Goal: Task Accomplishment & Management: Use online tool/utility

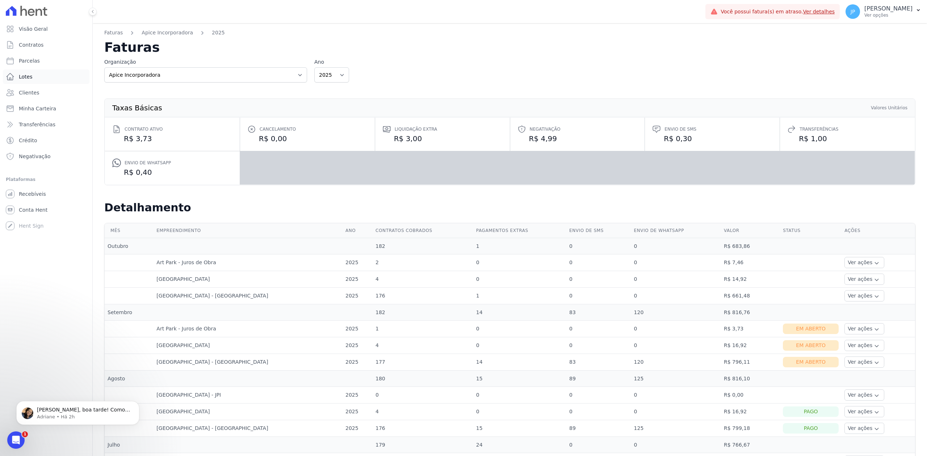
scroll to position [119, 0]
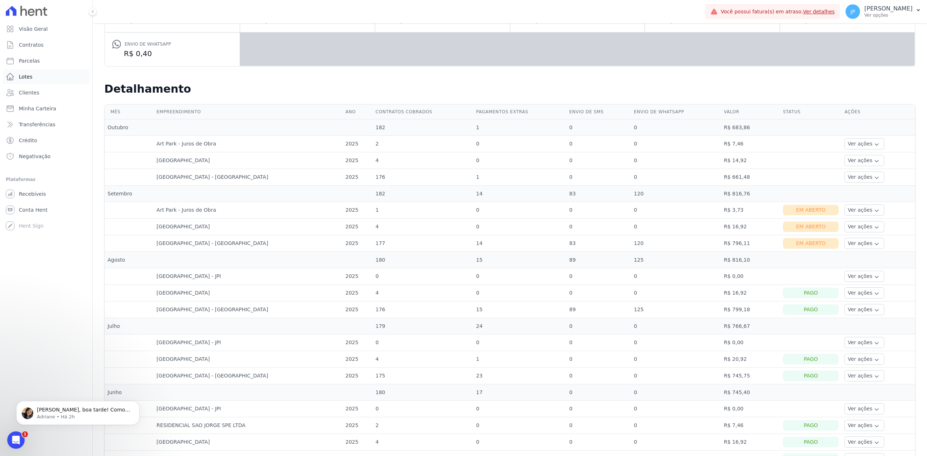
click at [31, 74] on span "Lotes" at bounding box center [26, 76] width 14 height 7
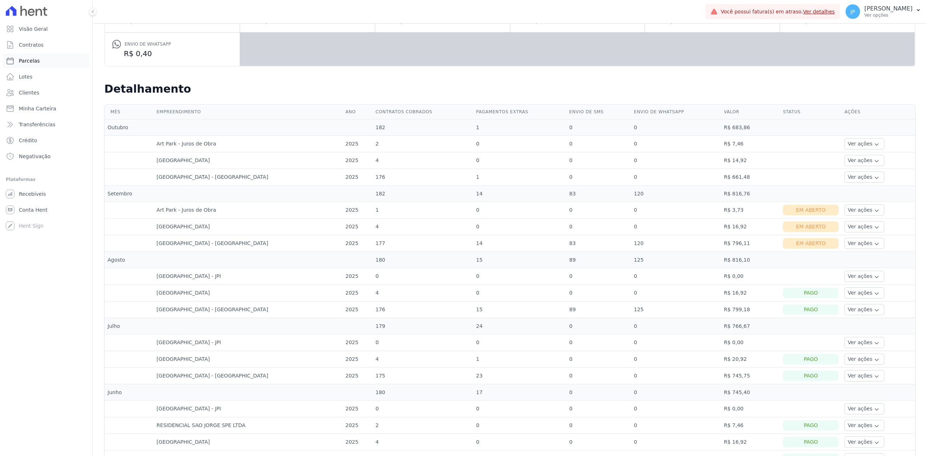
click at [31, 63] on span "Parcelas" at bounding box center [29, 60] width 21 height 7
select select
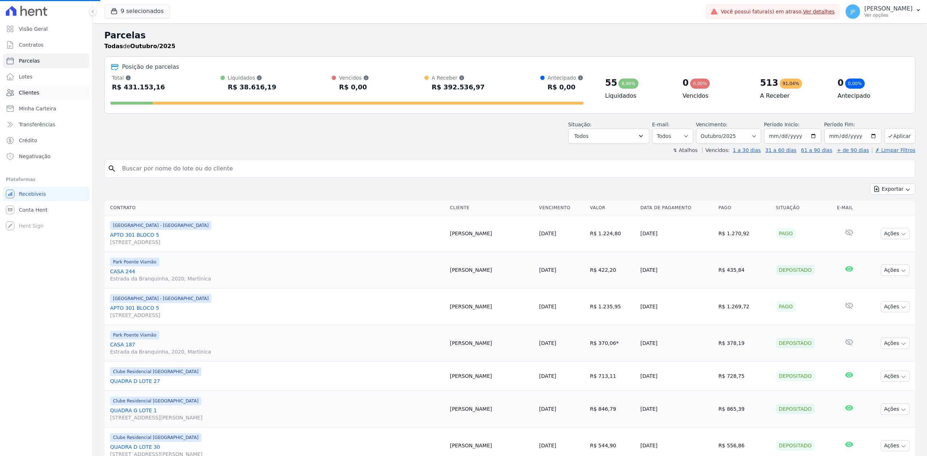
click at [39, 96] on link "Clientes" at bounding box center [46, 92] width 87 height 14
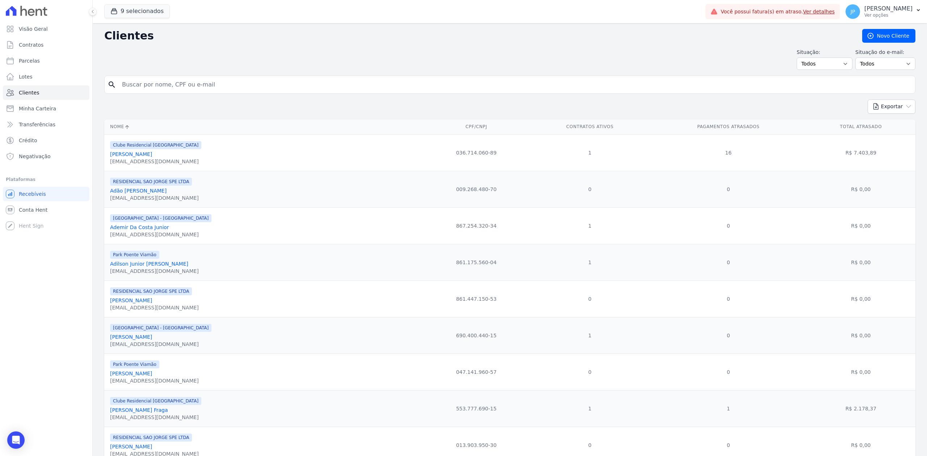
drag, startPoint x: 189, startPoint y: 97, endPoint x: 189, endPoint y: 91, distance: 6.2
click at [189, 91] on input "search" at bounding box center [515, 85] width 795 height 14
paste input "geisson"
type input "geisson"
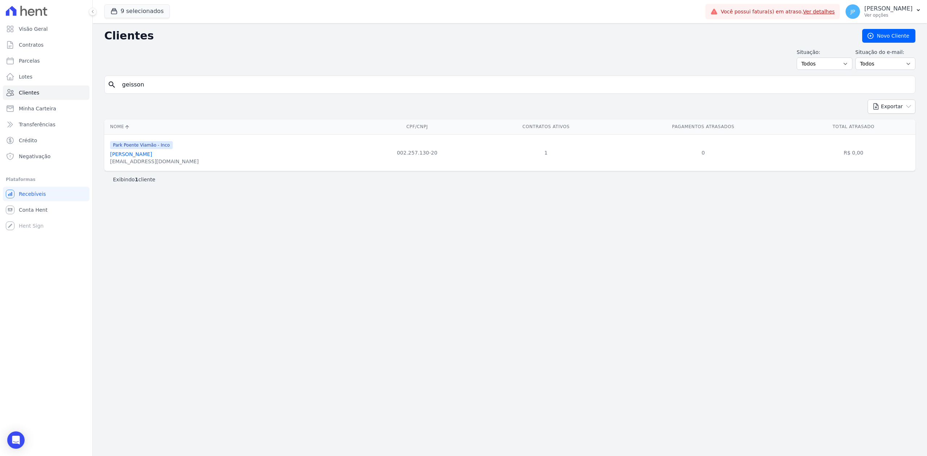
click at [144, 155] on link "Geisson Guimaraes Alves" at bounding box center [131, 154] width 42 height 6
select select
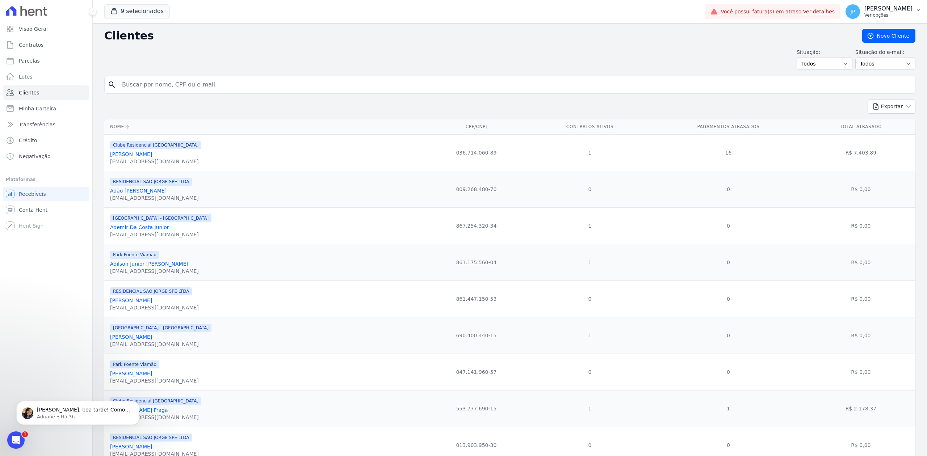
click at [920, 4] on button "JP [PERSON_NAME] Ver opções" at bounding box center [883, 11] width 87 height 20
click at [724, 37] on h2 "Clientes" at bounding box center [477, 35] width 747 height 13
click at [914, 9] on button "JP [PERSON_NAME] Ver opções" at bounding box center [883, 11] width 87 height 20
click at [732, 39] on h2 "Clientes" at bounding box center [477, 35] width 747 height 13
click at [915, 9] on button "JP [PERSON_NAME] Ver opções" at bounding box center [883, 11] width 87 height 20
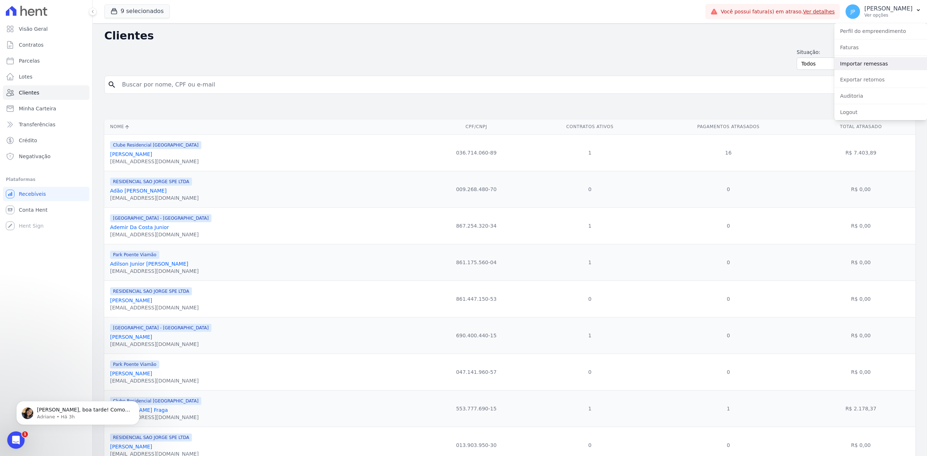
click at [860, 64] on link "Importar remessas" at bounding box center [881, 63] width 93 height 13
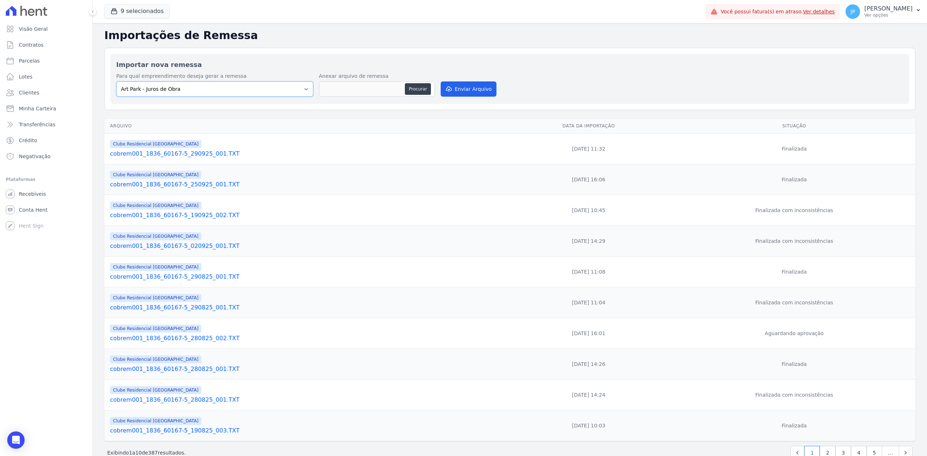
click at [299, 87] on select "Art Park - [GEOGRAPHIC_DATA] - [GEOGRAPHIC_DATA] - JPI Clube Residencial [GEOGR…" at bounding box center [214, 89] width 197 height 15
select select "9faf743c-9acd-4b6b-9881-b5fc9395b26d"
click at [116, 82] on select "Art Park - [GEOGRAPHIC_DATA] - [GEOGRAPHIC_DATA] - JPI Clube Residencial [GEOGR…" at bounding box center [214, 89] width 197 height 15
click at [409, 87] on button "Procurar" at bounding box center [418, 89] width 26 height 12
type input "cobrem756_3100_13986-6_021025_001.TXT"
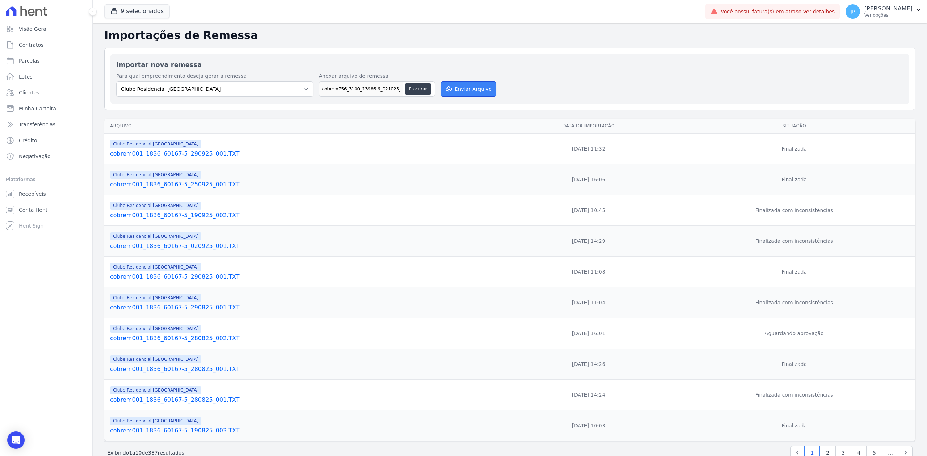
click at [454, 91] on button "Enviar Arquivo" at bounding box center [469, 89] width 56 height 15
click at [419, 90] on button "Procurar" at bounding box center [418, 89] width 26 height 12
click at [306, 90] on select "Art Park - [GEOGRAPHIC_DATA] - [GEOGRAPHIC_DATA] - JPI Clube Residencial [GEOGR…" at bounding box center [214, 89] width 197 height 15
select select "9faf743c-9acd-4b6b-9881-b5fc9395b26d"
click at [116, 82] on select "Art Park - [GEOGRAPHIC_DATA] - [GEOGRAPHIC_DATA] - JPI Clube Residencial [GEOGR…" at bounding box center [214, 89] width 197 height 15
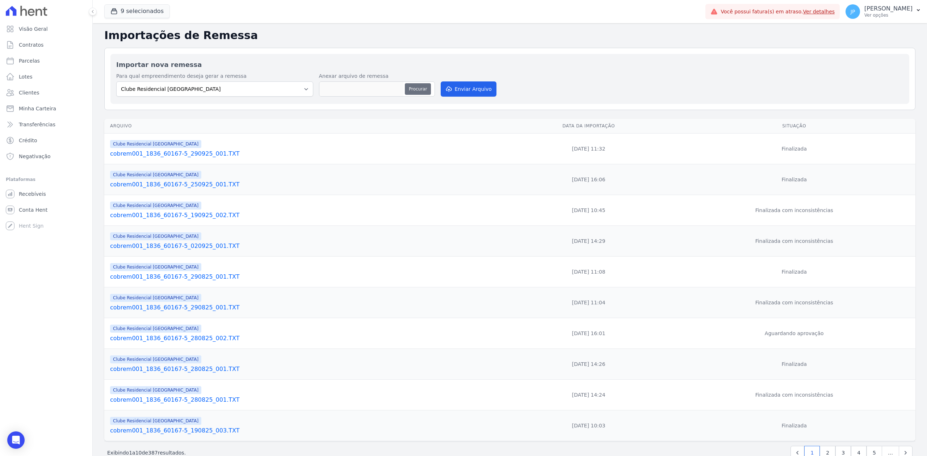
click at [419, 92] on button "Procurar" at bounding box center [418, 89] width 26 height 12
type input "cobrem001_1836_60167-5_021025_001.TXT"
click at [483, 93] on button "Enviar Arquivo" at bounding box center [469, 89] width 56 height 15
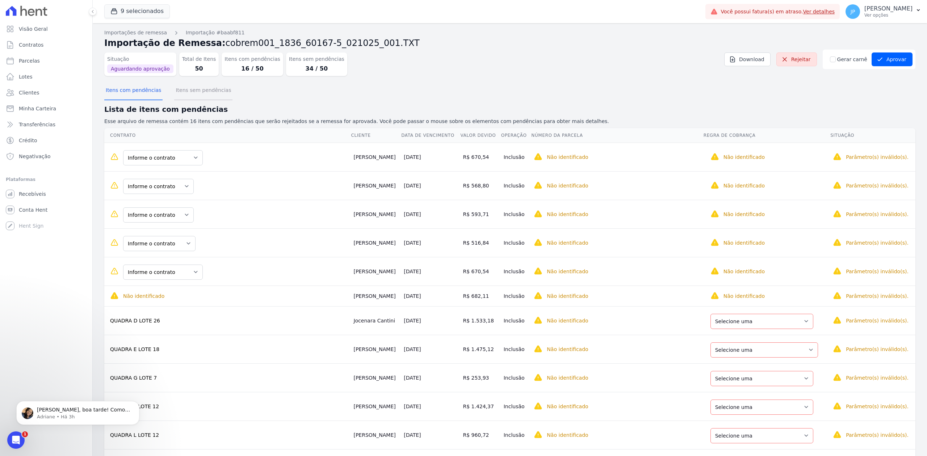
click at [192, 92] on button "Itens sem pendências" at bounding box center [203, 91] width 58 height 19
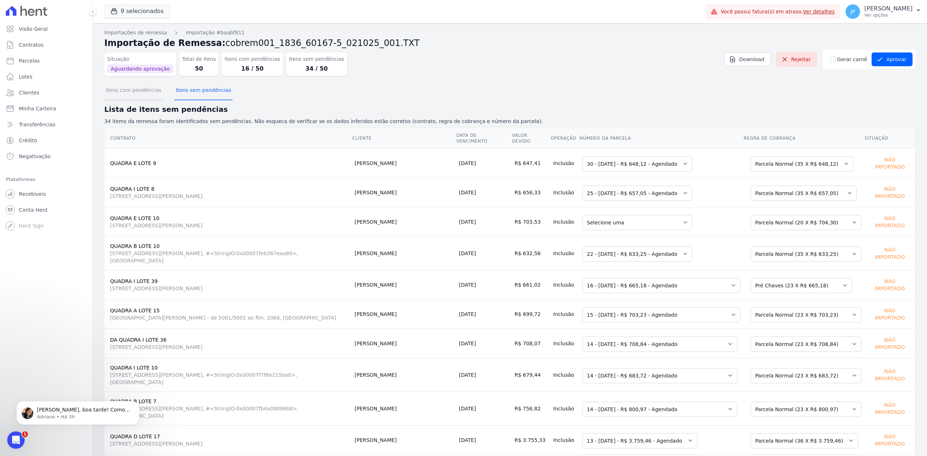
click at [142, 95] on button "Itens com pendências" at bounding box center [133, 91] width 58 height 19
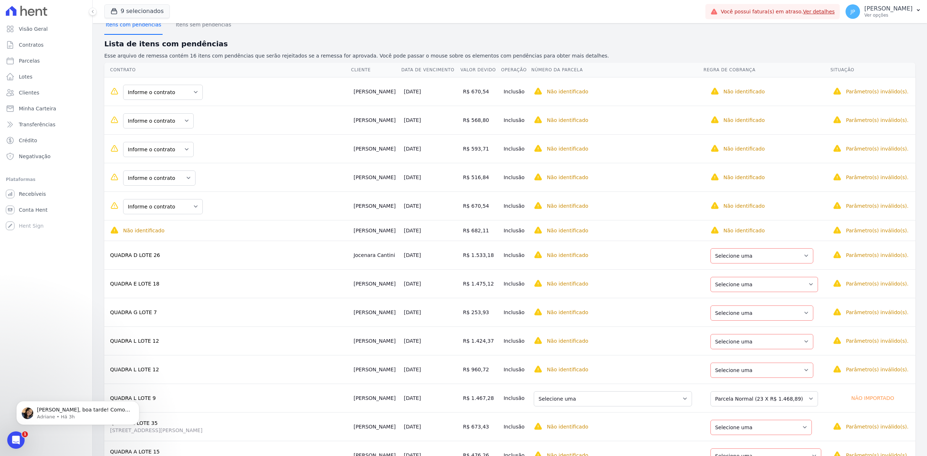
scroll to position [160, 0]
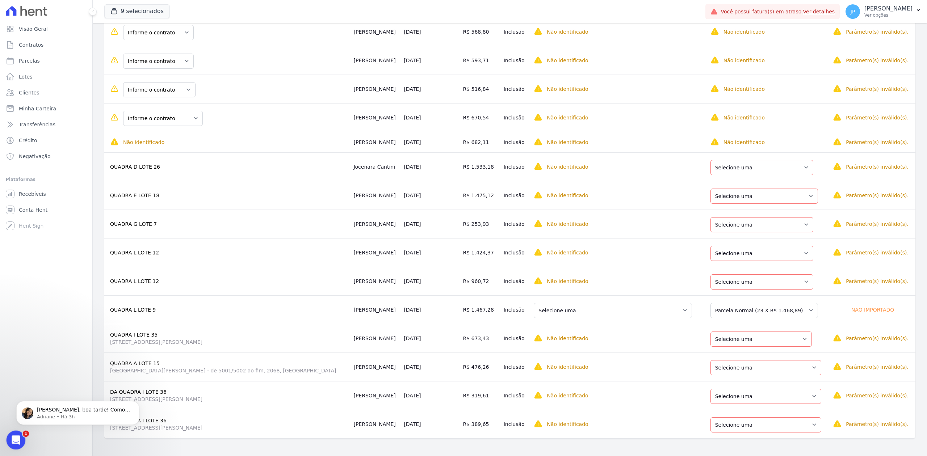
click at [7, 432] on div "Abertura do Messenger da Intercom" at bounding box center [14, 439] width 17 height 17
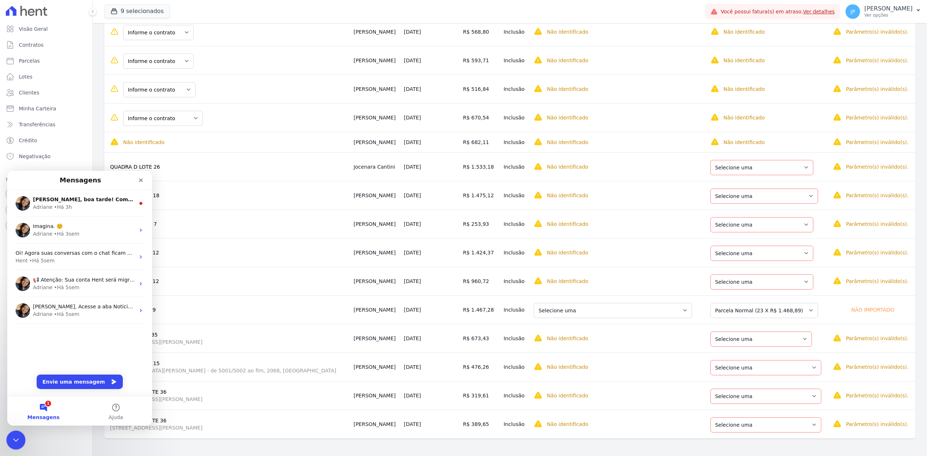
scroll to position [0, 0]
click at [140, 175] on div "Fechar" at bounding box center [140, 180] width 13 height 13
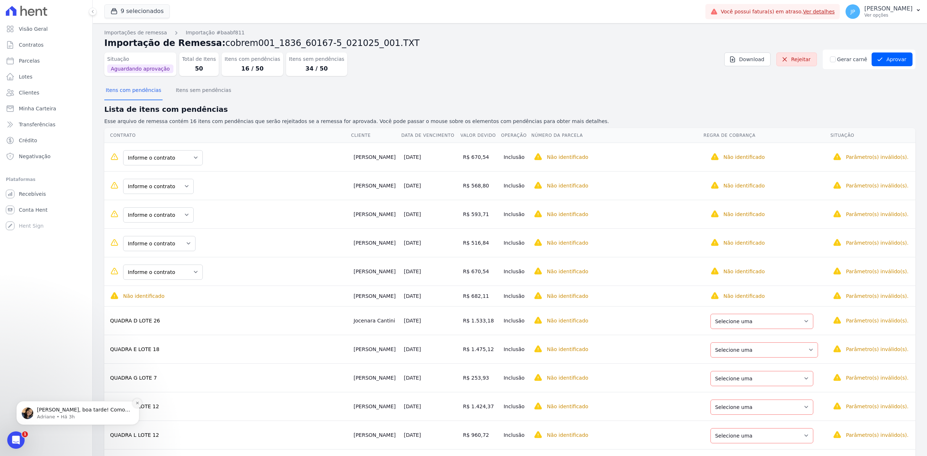
click at [139, 406] on button "Dismiss notification" at bounding box center [137, 403] width 9 height 9
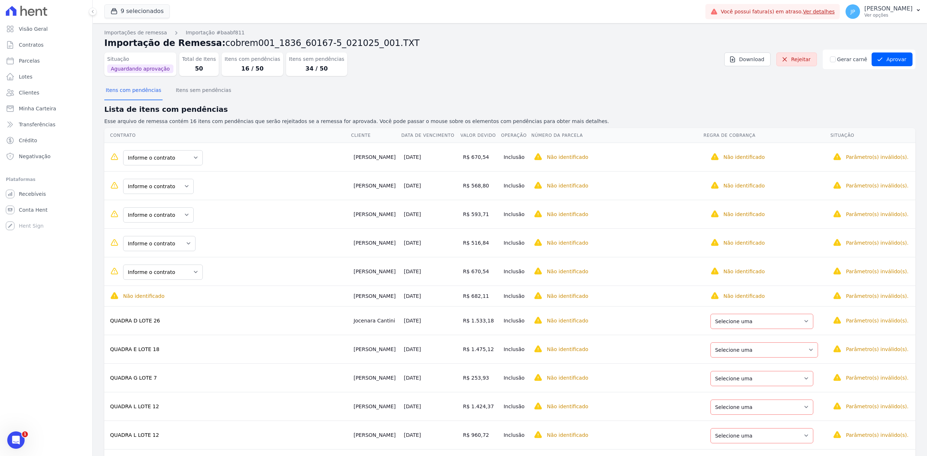
drag, startPoint x: 340, startPoint y: 156, endPoint x: 302, endPoint y: 162, distance: 38.0
click at [302, 162] on tr "Informe o contrato QUADRA L LOTE 1 QUADRA L LOTE 2 QUADRA H - LOTE 28 Fabio Sec…" at bounding box center [509, 157] width 811 height 29
copy tr "Informe o contrato QUADRA L LOTE 1 QUADRA L LOTE 2 QUADRA H - LOTE 28 Fabio Sec…"
click at [191, 157] on select "Informe o contrato QUADRA L LOTE 1 QUADRA L LOTE 2 QUADRA H - LOTE 28" at bounding box center [163, 157] width 80 height 15
click at [252, 163] on div "Informe o contrato QUADRA L LOTE 1 QUADRA L LOTE 2 QUADRA H - LOTE 28" at bounding box center [229, 157] width 238 height 17
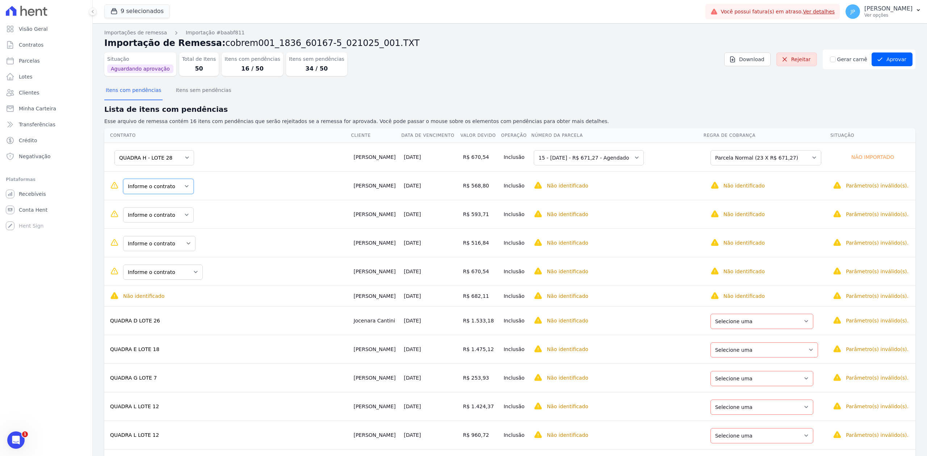
click at [185, 183] on select "Informe o contrato QUADRA J LOTE 5 QUADRA J LOTE 6" at bounding box center [158, 186] width 71 height 15
click at [188, 208] on div "Informe o contrato QUADRA J LOTE 5 QUADRA J LOTE 6" at bounding box center [158, 214] width 71 height 17
click at [185, 211] on select "Informe o contrato QUADRA J LOTE 5 QUADRA J LOTE 6" at bounding box center [158, 215] width 71 height 15
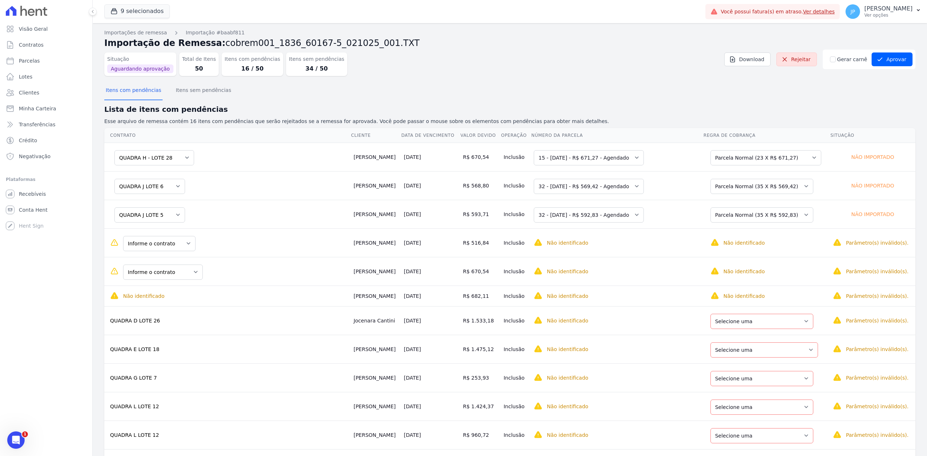
scroll to position [48, 0]
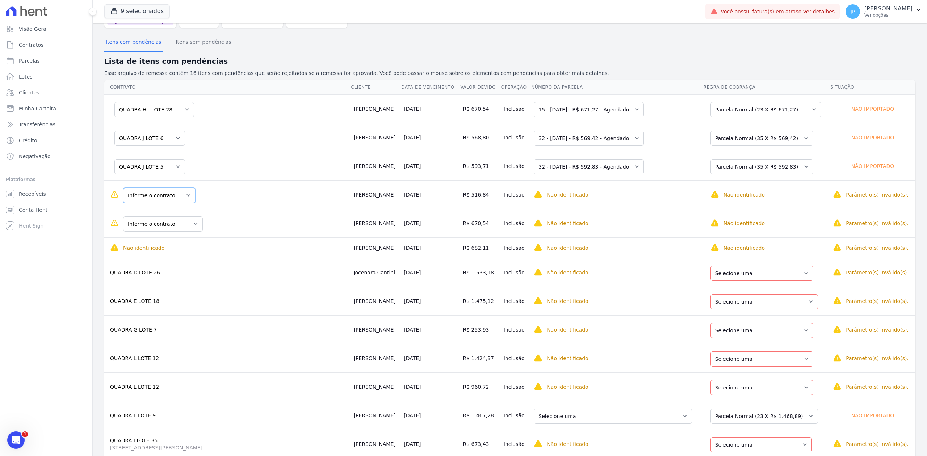
click at [182, 196] on select "Informe o contrato QUADRA A LOTE 2 QUADRA A LOTE 1" at bounding box center [159, 195] width 72 height 15
click at [764, 197] on select "Selecione uma Nova Parcela Avulsa Parcela Avulsa Existente Parcela Normal (35 X…" at bounding box center [766, 195] width 111 height 15
click at [166, 232] on select "Informe o contrato QUADRA K LOTE 11 QUADRA C LOTE 1 QUADRA H - LOTE 24" at bounding box center [163, 224] width 80 height 15
click at [759, 232] on select "Selecione uma Nova Parcela Avulsa Parcela Avulsa Existente Parcela Normal (23 X…" at bounding box center [764, 224] width 106 height 15
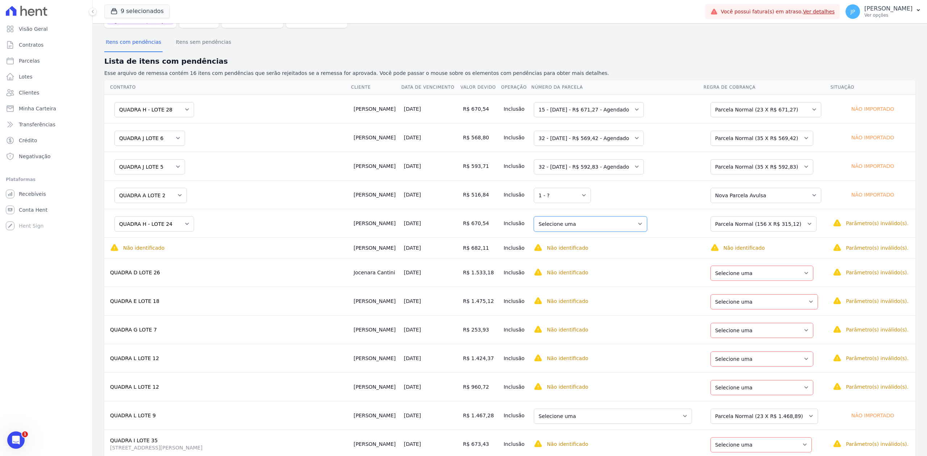
click at [608, 232] on select "Selecione uma 1 - 10/07/2026 - R$ 315,12 - Agendado 2 - 10/08/2026 - R$ 315,12 …" at bounding box center [590, 224] width 113 height 15
click at [608, 225] on select "Selecione uma 1 - 10/07/2026 - R$ 315,12 - Agendado 2 - 10/08/2026 - R$ 315,12 …" at bounding box center [590, 224] width 113 height 15
click at [769, 221] on select "Selecione uma Nova Parcela Avulsa Parcela Avulsa Existente Parcela Normal (23 X…" at bounding box center [764, 224] width 106 height 15
click at [758, 226] on select "Selecione uma Nova Parcela Avulsa Parcela Avulsa Existente Parcela Normal (23 X…" at bounding box center [764, 224] width 106 height 15
click at [606, 215] on td "Selecione uma 1 - ?" at bounding box center [617, 223] width 172 height 29
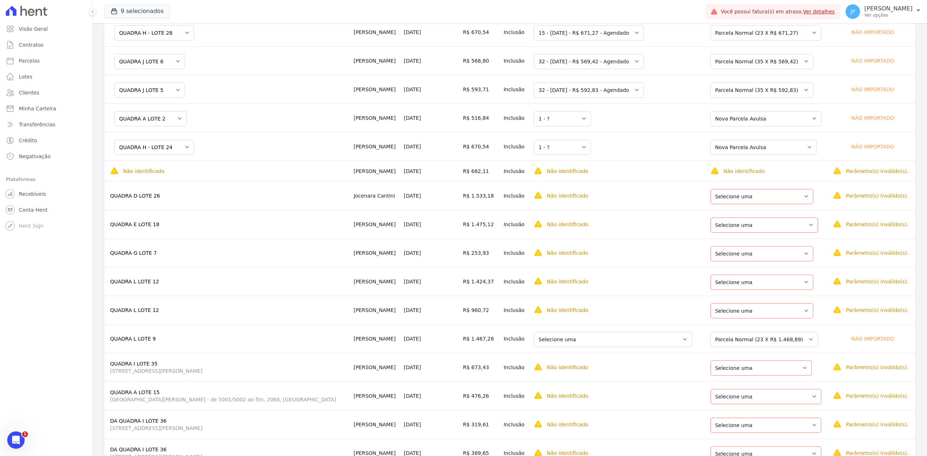
scroll to position [145, 0]
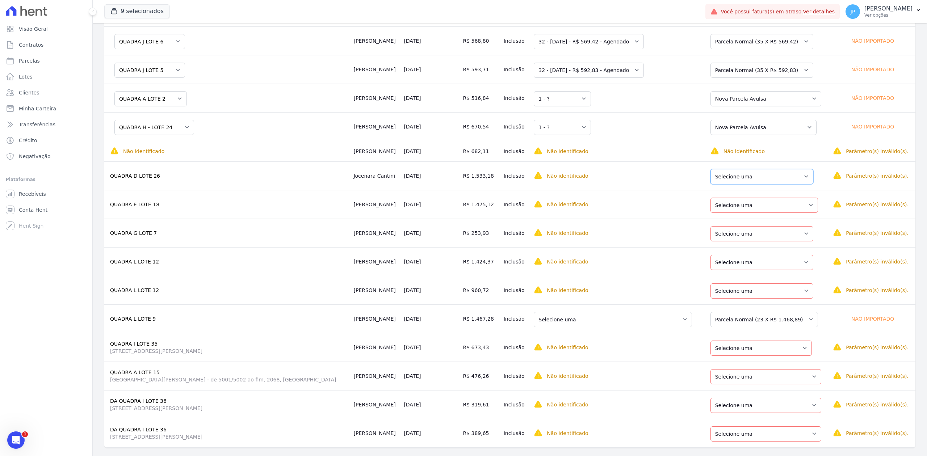
click at [742, 182] on select "Selecione uma Nova Parcela Avulsa Parcela Avulsa Existente Parcela Normal (23 X…" at bounding box center [762, 176] width 103 height 15
click at [545, 180] on select "Selecione uma" at bounding box center [562, 176] width 57 height 15
click at [549, 176] on select "Selecione uma" at bounding box center [562, 176] width 57 height 15
click at [752, 181] on select "Selecione uma Nova Parcela Avulsa Parcela Avulsa Existente Parcela Normal (23 X…" at bounding box center [762, 176] width 103 height 15
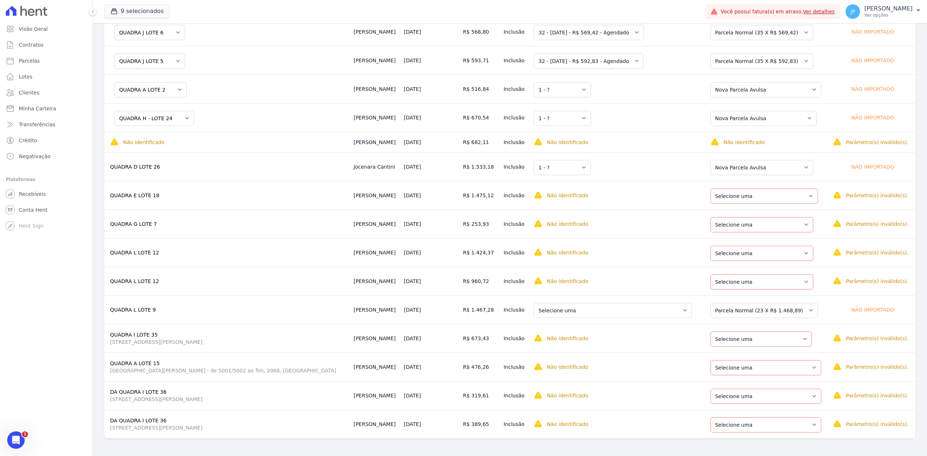
scroll to position [160, 0]
click at [756, 196] on select "Selecione uma Nova Parcela Avulsa Parcela Avulsa Existente Parcela Normal (20 X…" at bounding box center [765, 196] width 108 height 15
click at [651, 193] on select "Selecione uma 10 - 15/11/2023 - R$ 631,97 - Vencido (Cobrança Expirada) 11 - 15…" at bounding box center [613, 196] width 158 height 15
click at [764, 193] on select "Selecione uma Nova Parcela Avulsa Parcela Avulsa Existente Parcela Normal (20 X…" at bounding box center [765, 196] width 108 height 15
click at [745, 224] on select "Selecione uma Nova Parcela Avulsa Parcela Avulsa Existente Parcela Normal (35 X…" at bounding box center [762, 224] width 103 height 15
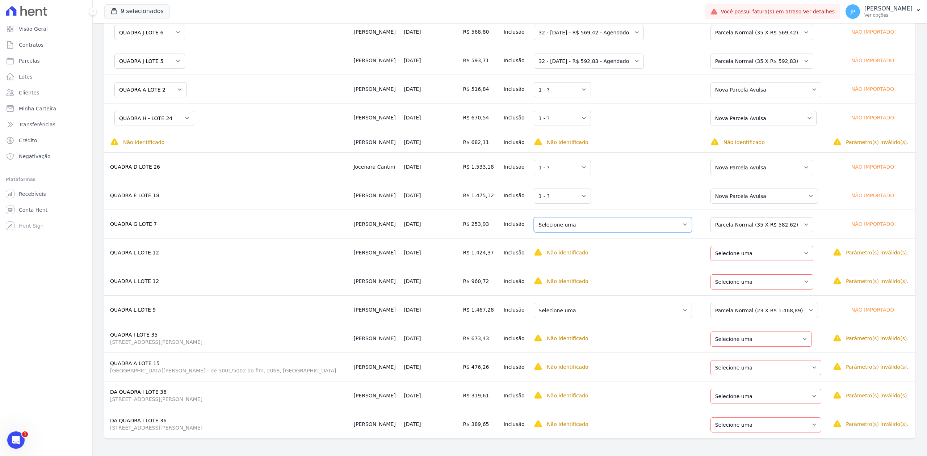
click at [621, 220] on select "Selecione uma 13 - 25/06/2024 - R$ 548,14 - Vencido (Cobrança Expirada) 20 - 25…" at bounding box center [613, 224] width 158 height 15
click at [747, 224] on select "Selecione uma Nova Parcela Avulsa Parcela Avulsa Existente Parcela Normal (35 X…" at bounding box center [762, 224] width 103 height 15
click at [711, 217] on select "Selecione uma Nova Parcela Avulsa Parcela Avulsa Existente Parcela Normal (35 X…" at bounding box center [762, 224] width 103 height 15
click at [648, 217] on select "Selecione uma 13 - 25/06/2024 - R$ 548,14 - Vencido (Cobrança Expirada) 20 - 25…" at bounding box center [613, 224] width 158 height 15
click at [752, 223] on select "Selecione uma Nova Parcela Avulsa Parcela Avulsa Existente Parcela Normal (35 X…" at bounding box center [762, 224] width 103 height 15
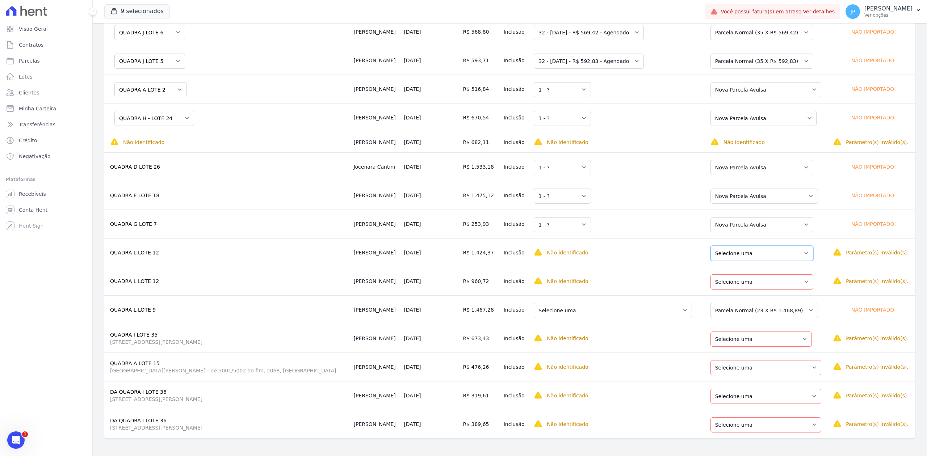
click at [739, 251] on select "Selecione uma Nova Parcela Avulsa Parcela Avulsa Existente Parcela Normal (18 X…" at bounding box center [762, 253] width 103 height 15
click at [539, 253] on select "Selecione uma" at bounding box center [562, 253] width 57 height 15
click at [741, 248] on select "Selecione uma Nova Parcela Avulsa Parcela Avulsa Existente Parcela Normal (18 X…" at bounding box center [762, 253] width 103 height 15
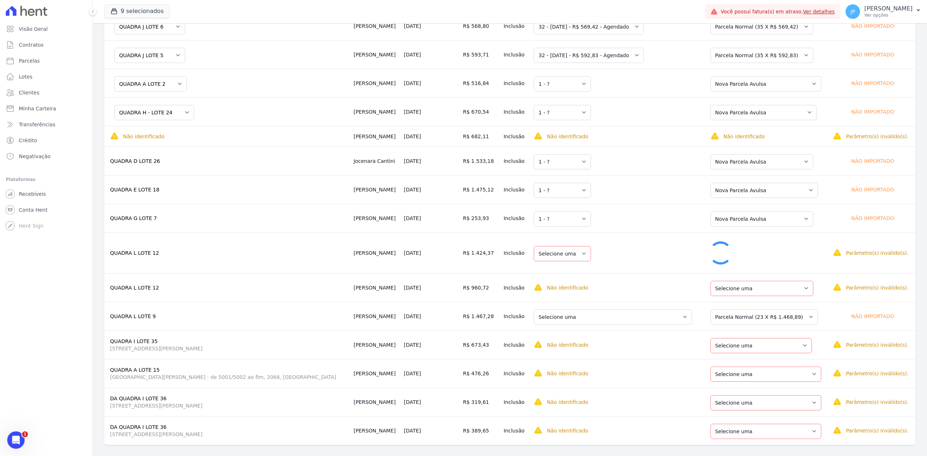
select select "1"
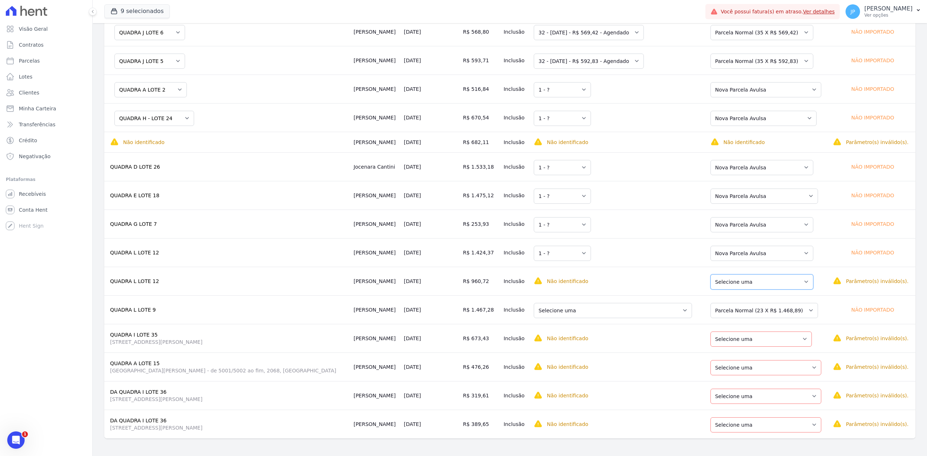
click at [778, 282] on select "Selecione uma Nova Parcela Avulsa Parcela Avulsa Existente Parcela Normal (18 X…" at bounding box center [762, 282] width 103 height 15
click at [540, 282] on select "Selecione uma" at bounding box center [562, 282] width 57 height 15
click at [773, 283] on select "Selecione uma Nova Parcela Avulsa Parcela Avulsa Existente Parcela Normal (18 X…" at bounding box center [762, 282] width 103 height 15
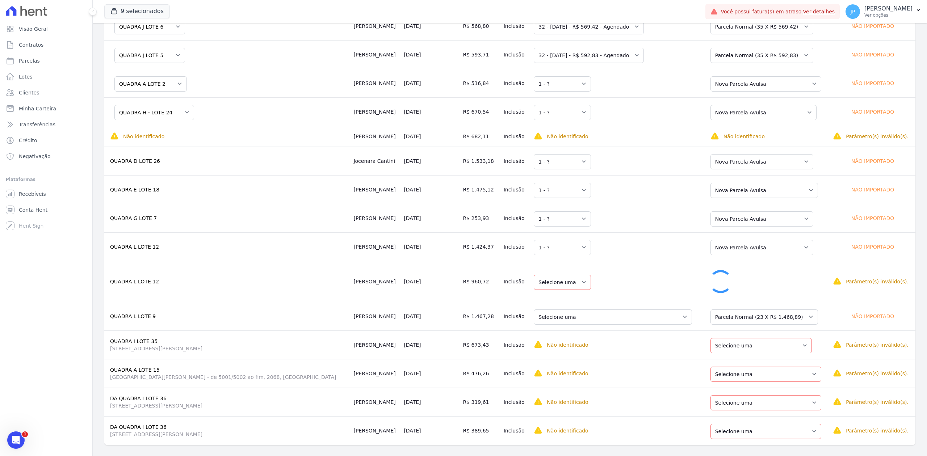
select select "1"
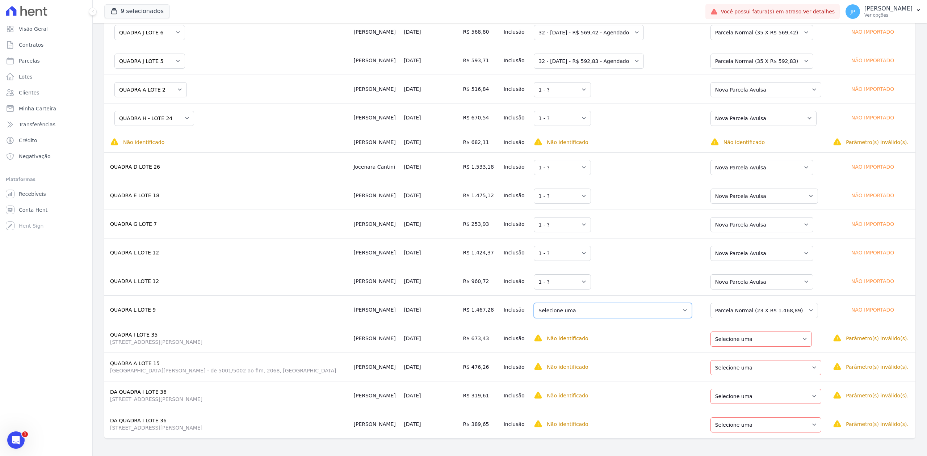
click at [646, 312] on select "Selecione uma 10 - 10/08/2023 - R$ 608,86 - Vencido (Cobrança Expirada) 11 - 10…" at bounding box center [613, 310] width 158 height 15
click at [769, 309] on select "Selecione uma Nova Parcela Avulsa Parcela Avulsa Existente Parcela Normal (23 X…" at bounding box center [765, 310] width 108 height 15
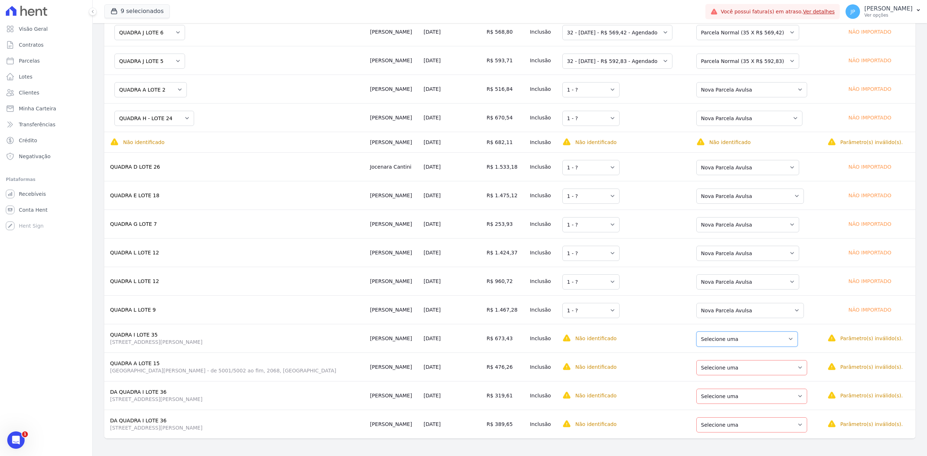
click at [759, 335] on select "Selecione uma Nova Parcela Avulsa Parcela Avulsa Existente Pré Chaves (22 X R$ …" at bounding box center [747, 339] width 101 height 15
click at [618, 345] on select "Selecione uma 1 - 10/05/2026 - R$ 1.543,86 - Agendado 2 - 10/06/2026 - R$ 1.543…" at bounding box center [616, 339] width 118 height 15
click at [772, 340] on select "Selecione uma Nova Parcela Avulsa Parcela Avulsa Existente Pré Chaves (22 X R$ …" at bounding box center [749, 339] width 101 height 15
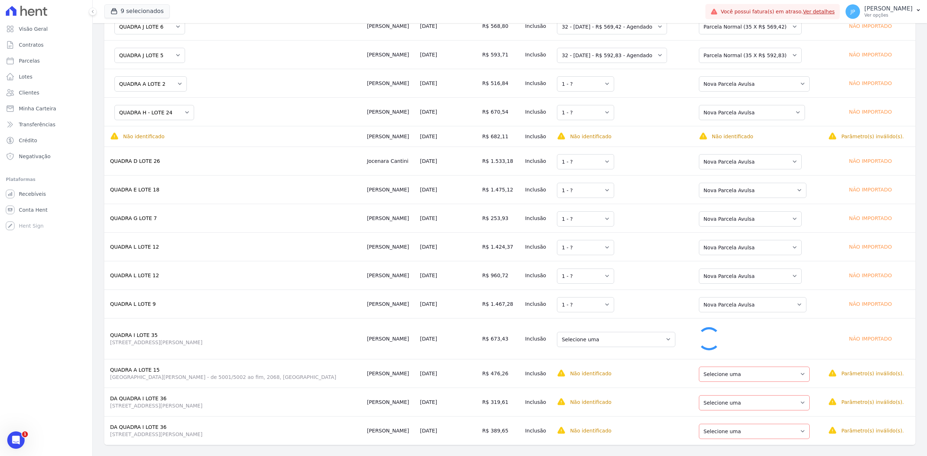
select select "0"
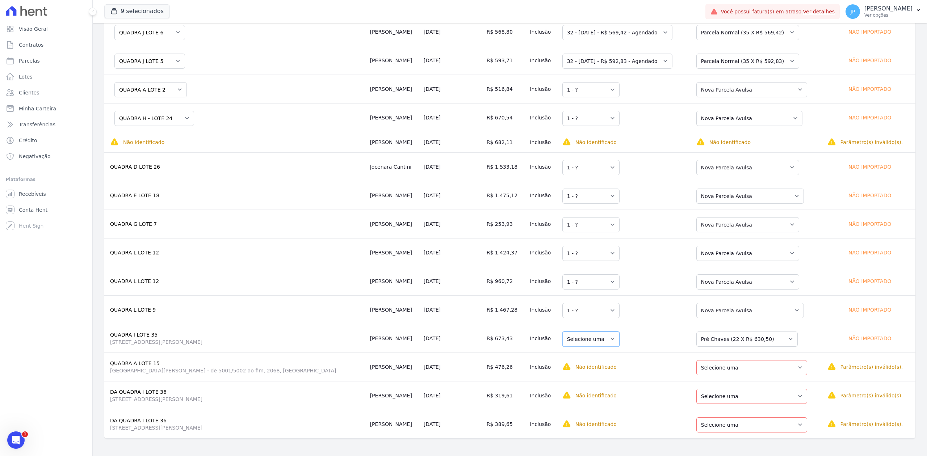
click at [583, 342] on select "Selecione uma" at bounding box center [591, 339] width 57 height 15
click at [576, 339] on select "Selecione uma" at bounding box center [591, 339] width 57 height 15
click at [575, 336] on select "Selecione uma" at bounding box center [591, 339] width 57 height 15
click at [724, 341] on select "Selecione uma Nova Parcela Avulsa Parcela Avulsa Existente Pré Chaves (22 X R$ …" at bounding box center [747, 339] width 101 height 15
click at [764, 365] on select "Selecione uma Nova Parcela Avulsa Parcela Avulsa Existente Parcela Normal (6 X …" at bounding box center [752, 367] width 111 height 15
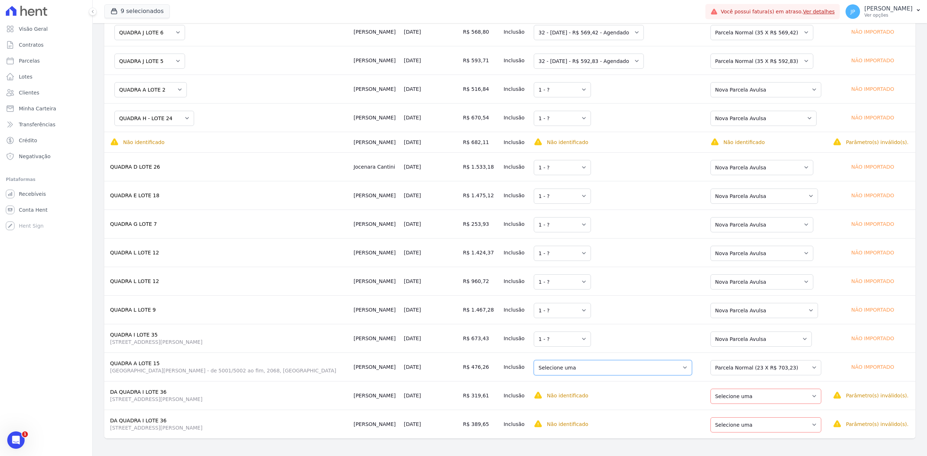
click at [608, 371] on select "Selecione uma 6 - 10/01/2025 - R$ 679,67 - Agendado 7 - 10/02/2025 - R$ 678,49 …" at bounding box center [613, 367] width 158 height 15
click at [768, 400] on select "Selecione uma Nova Parcela Avulsa Parcela Avulsa Existente Parcela Normal (23 X…" at bounding box center [766, 396] width 111 height 15
click at [572, 400] on select "Selecione uma 1 - 10/08/2026 - R$ 1.467,21 - Agendado 2 - 10/09/2026 - R$ 1.467…" at bounding box center [593, 396] width 118 height 15
click at [748, 393] on select "Selecione uma Nova Parcela Avulsa Parcela Avulsa Existente Parcela Normal (23 X…" at bounding box center [766, 396] width 111 height 15
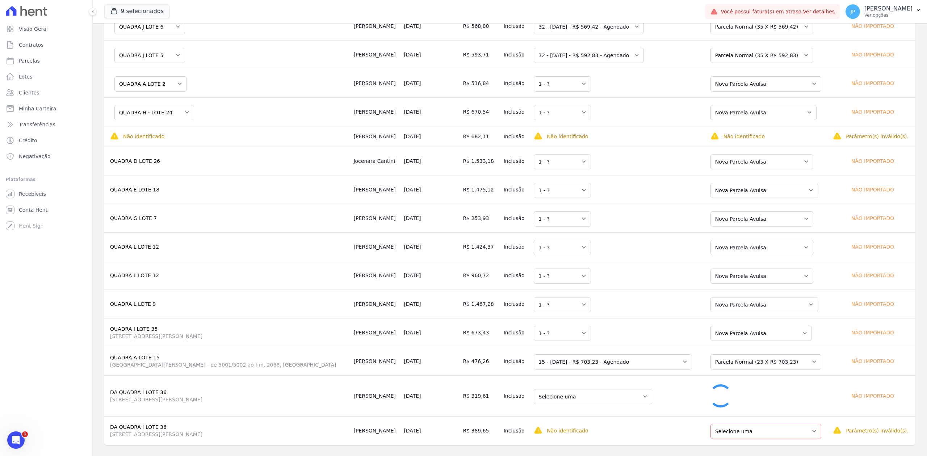
select select "0"
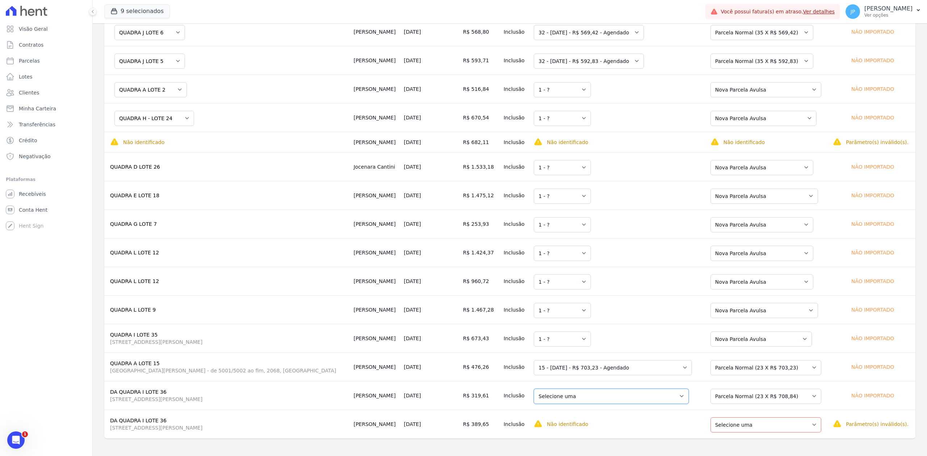
click at [615, 398] on select "Selecione uma 1 - 10/09/2024 - R$ 673,82 - Vencido (Cobrança Expirada) 2 - 10/1…" at bounding box center [611, 396] width 155 height 15
click at [777, 423] on select "Selecione uma Nova Parcela Avulsa Parcela Avulsa Existente Parcela Normal (23 X…" at bounding box center [766, 425] width 111 height 15
click at [615, 427] on select "Selecione uma 1 - 10/09/2024 - R$ 673,82 - Vencido (Cobrança Expirada) 2 - 10/1…" at bounding box center [611, 425] width 155 height 15
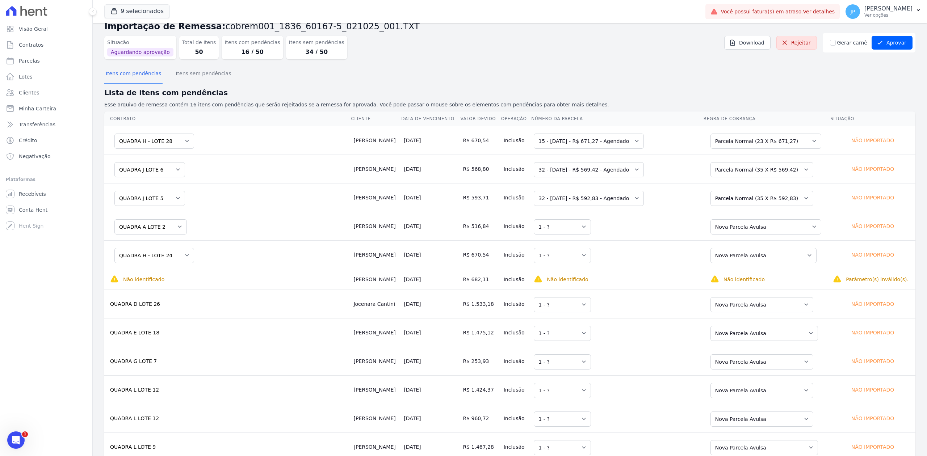
scroll to position [0, 0]
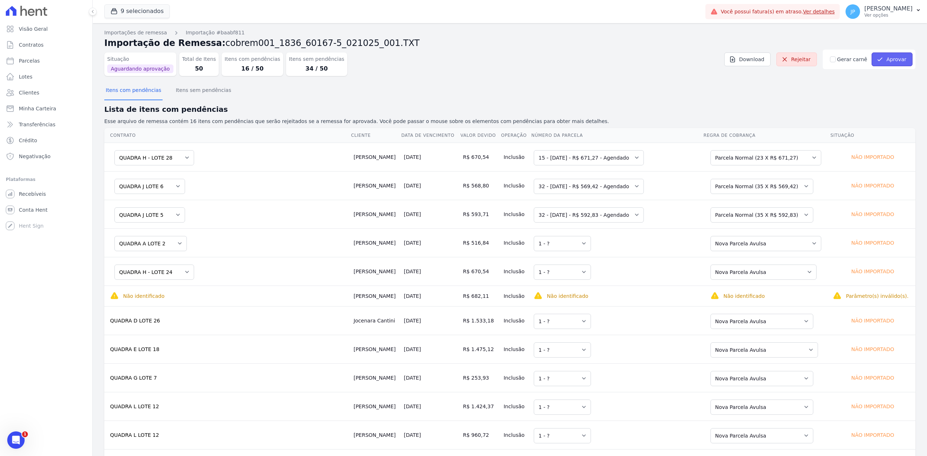
click at [883, 64] on button "Aprovar" at bounding box center [892, 60] width 41 height 14
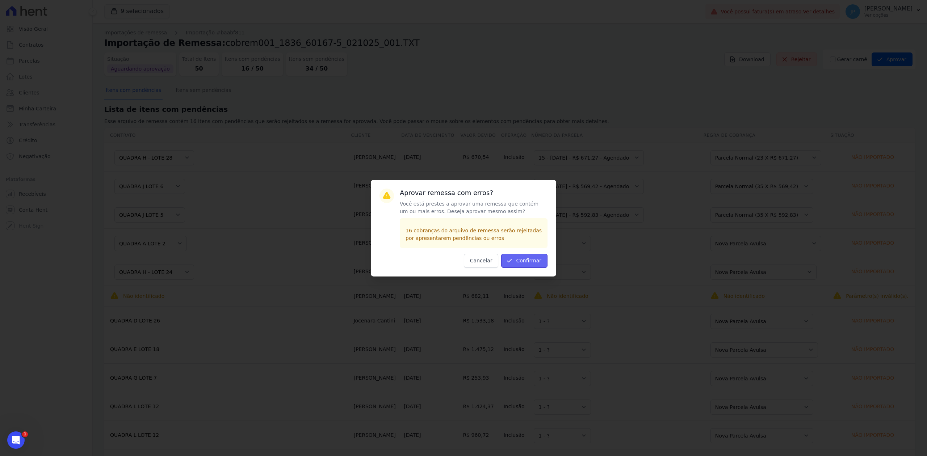
click at [544, 265] on button "Confirmar" at bounding box center [524, 261] width 46 height 14
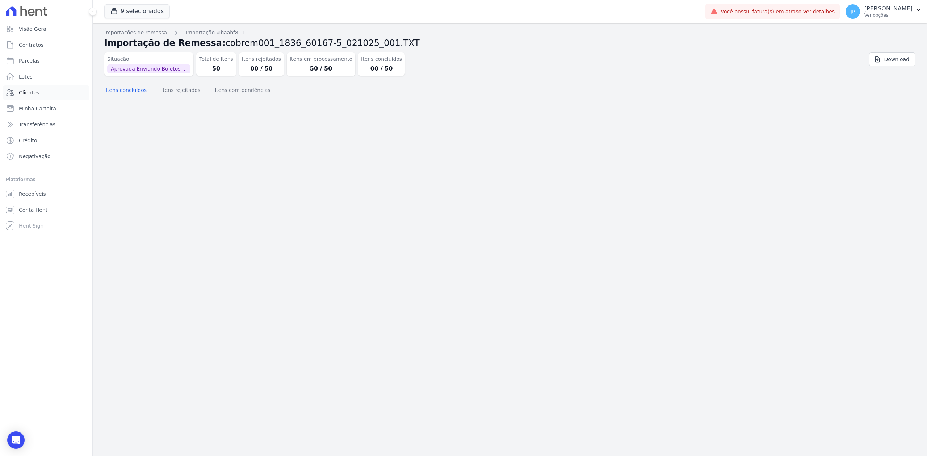
click at [54, 91] on link "Clientes" at bounding box center [46, 92] width 87 height 14
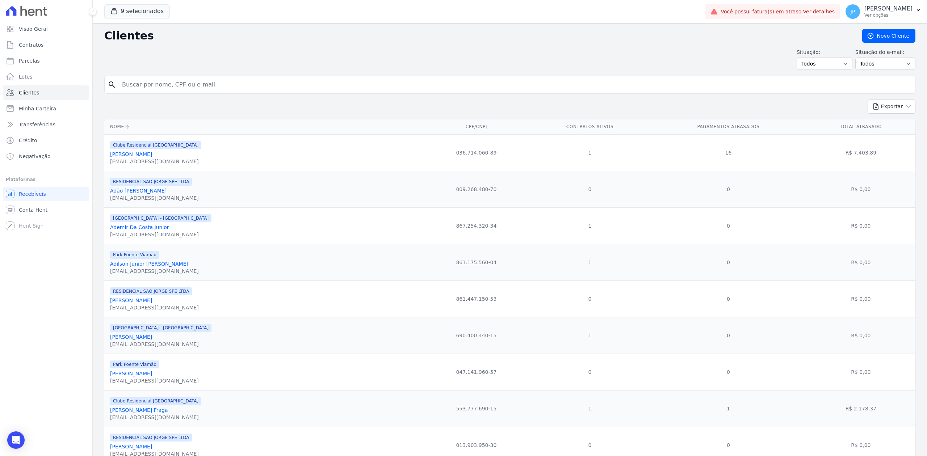
click at [145, 82] on input "search" at bounding box center [515, 85] width 795 height 14
click at [164, 84] on input "search" at bounding box center [515, 85] width 795 height 14
type input "daniela guimarês"
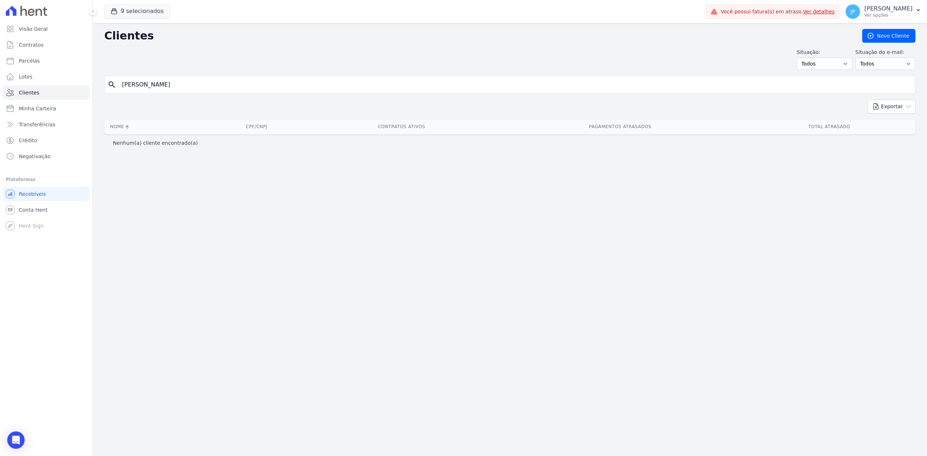
drag, startPoint x: 186, startPoint y: 85, endPoint x: 142, endPoint y: 89, distance: 44.4
click at [142, 89] on input "daniela guimarês" at bounding box center [515, 85] width 795 height 14
type input "daniela"
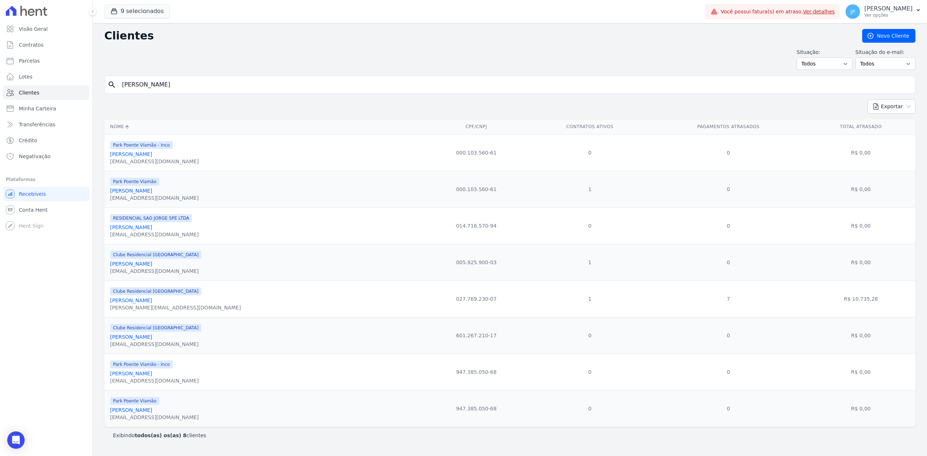
click at [149, 267] on link "Daniela Guimarães Peixoto" at bounding box center [131, 264] width 42 height 6
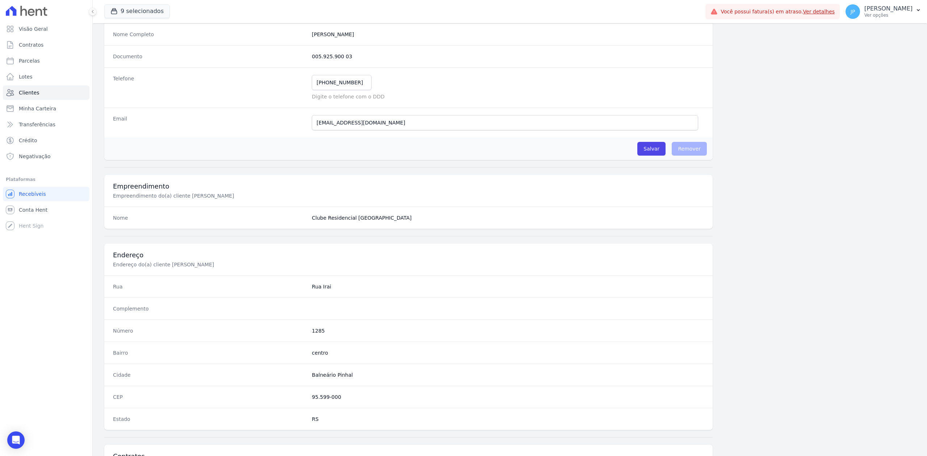
scroll to position [225, 0]
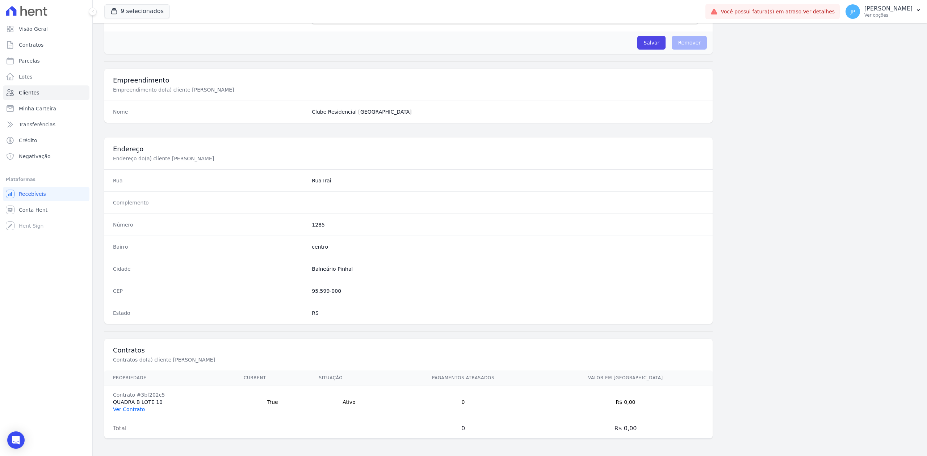
click at [127, 409] on link "Ver Contrato" at bounding box center [129, 410] width 32 height 6
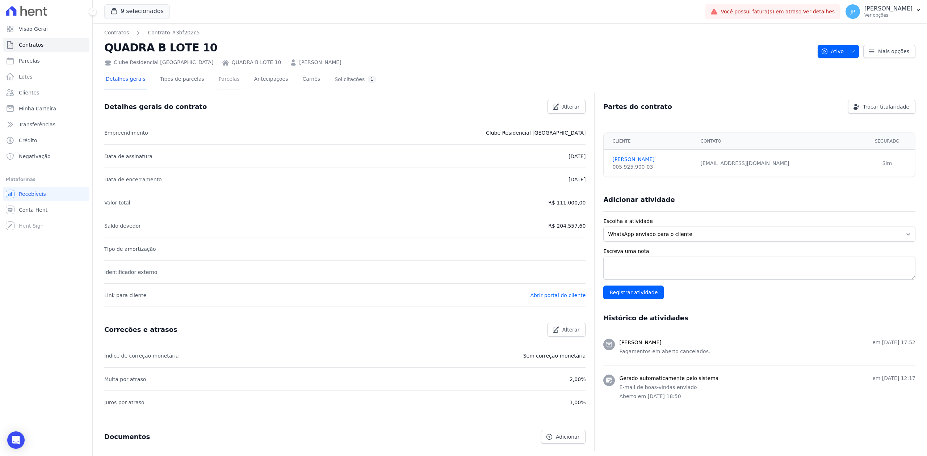
click at [221, 82] on link "Parcelas" at bounding box center [229, 79] width 24 height 19
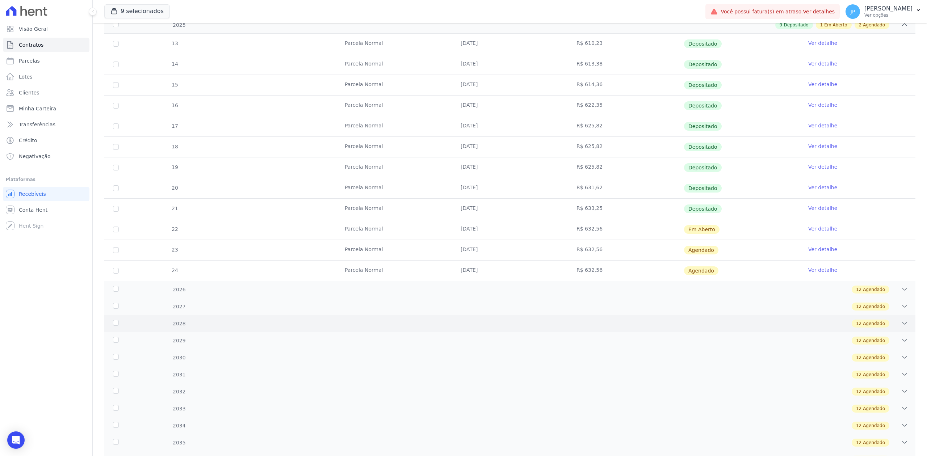
scroll to position [145, 0]
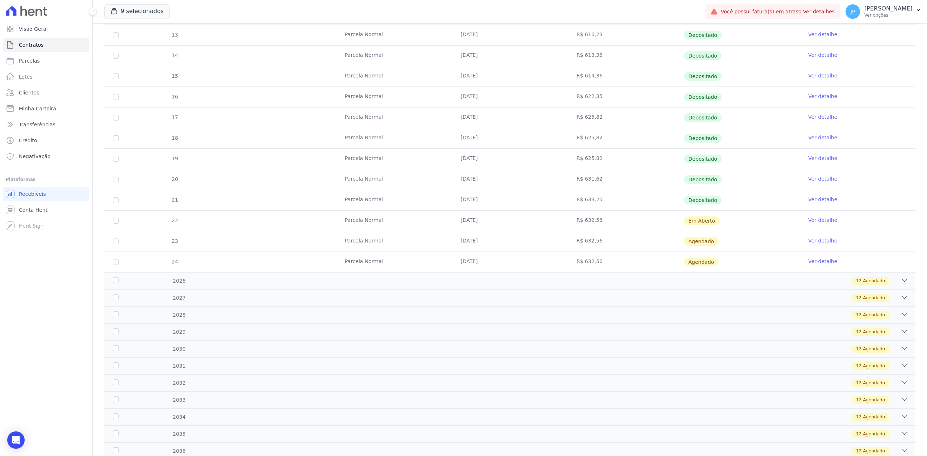
drag, startPoint x: 449, startPoint y: 224, endPoint x: 643, endPoint y: 225, distance: 193.4
click at [643, 225] on tr "22 Parcela Normal 10/10/2025 R$ 632,56 Em Aberto Ver detalhe" at bounding box center [509, 220] width 811 height 21
click at [819, 222] on link "Ver detalhe" at bounding box center [823, 220] width 29 height 7
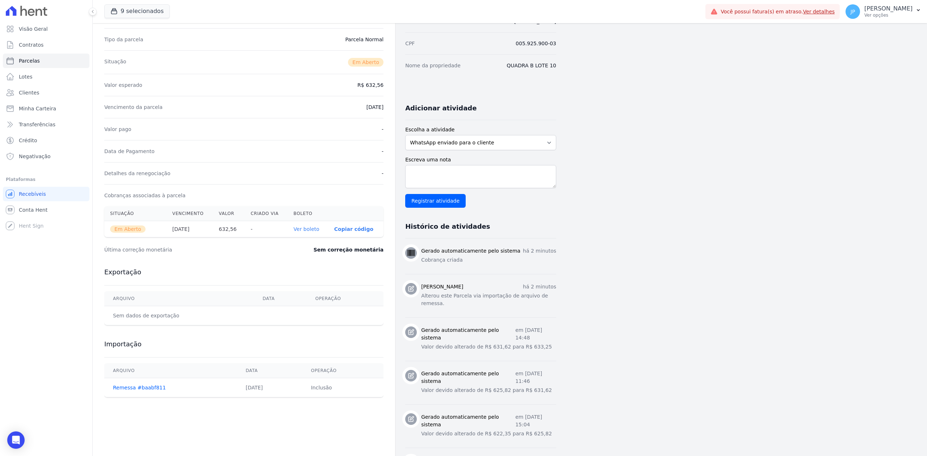
scroll to position [96, 0]
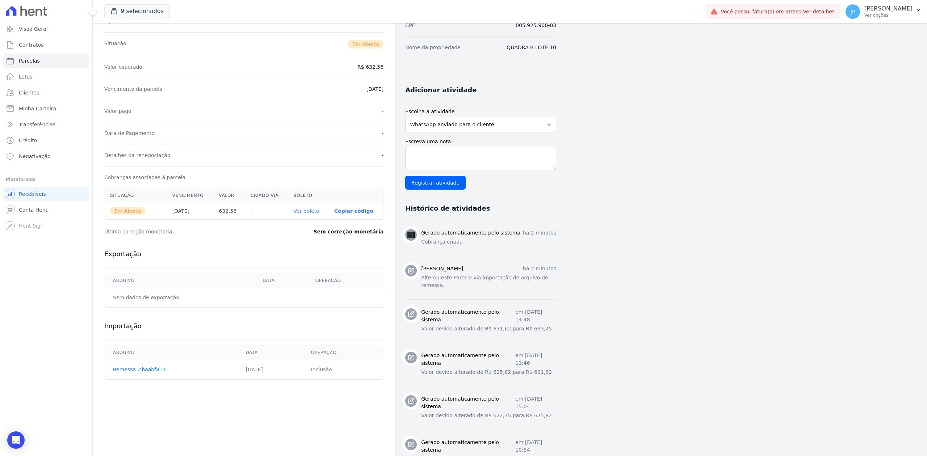
click at [307, 213] on link "Ver boleto" at bounding box center [307, 211] width 26 height 6
